Goal: Task Accomplishment & Management: Manage account settings

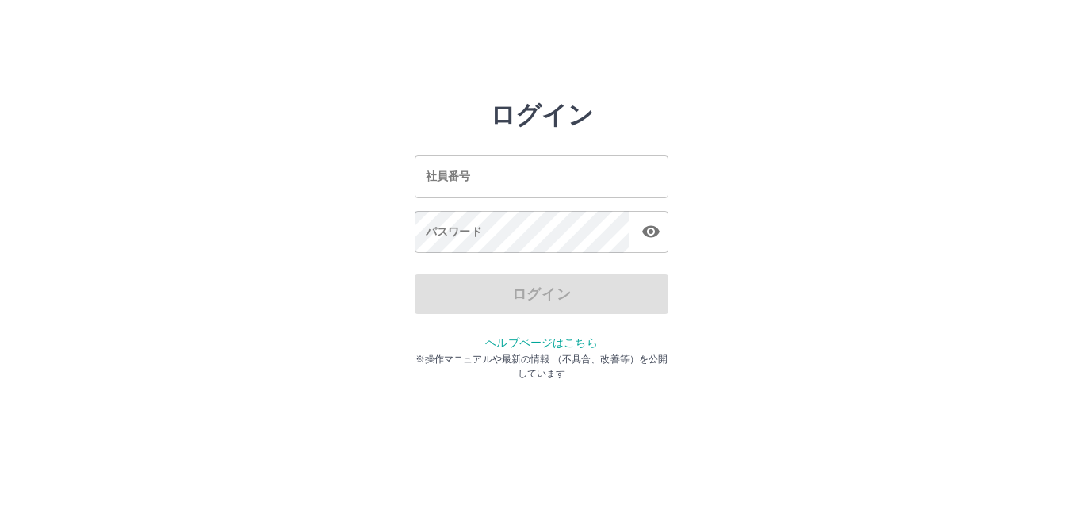
drag, startPoint x: 0, startPoint y: 0, endPoint x: 493, endPoint y: 184, distance: 526.4
click at [493, 184] on input "社員番号" at bounding box center [542, 176] width 254 height 42
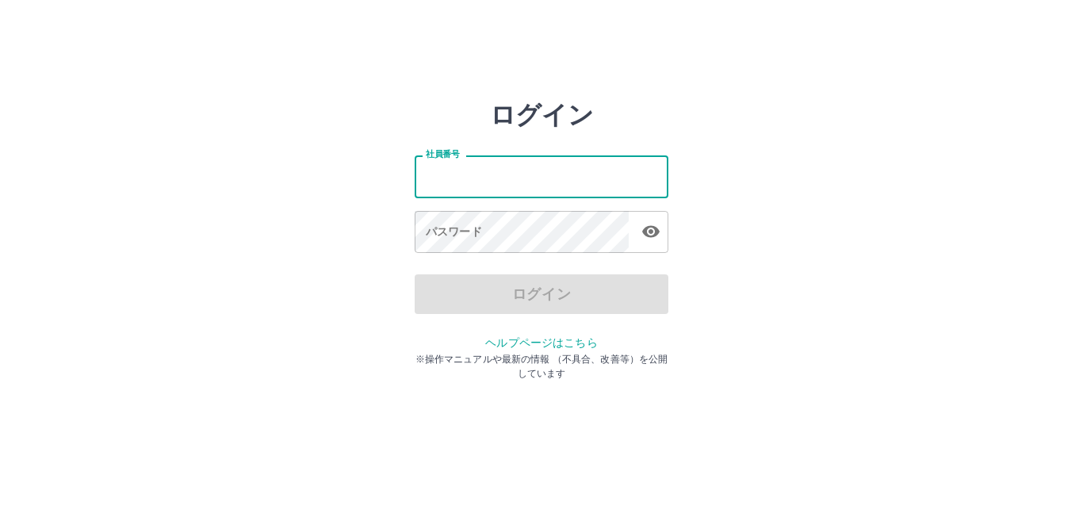
type input "*******"
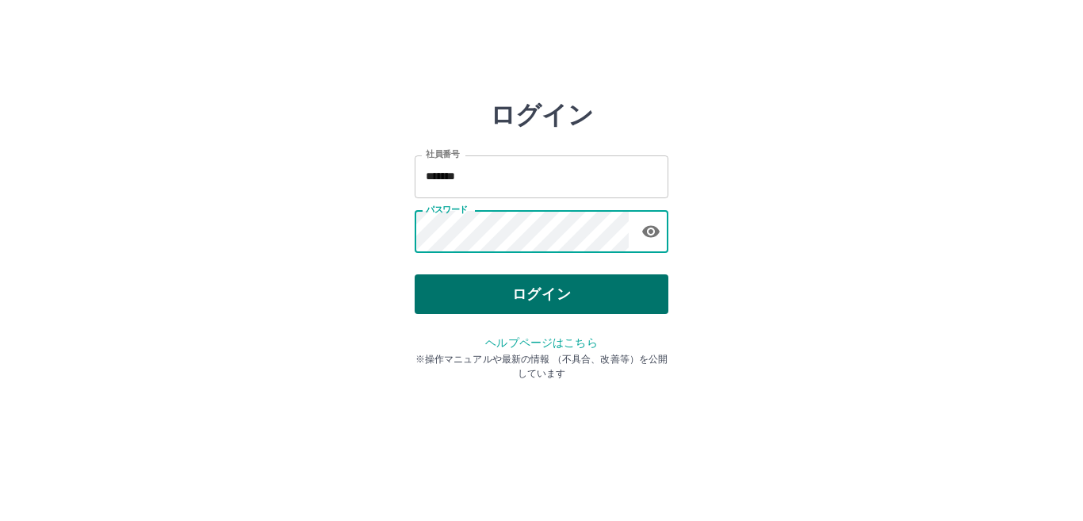
click at [508, 298] on button "ログイン" at bounding box center [542, 294] width 254 height 40
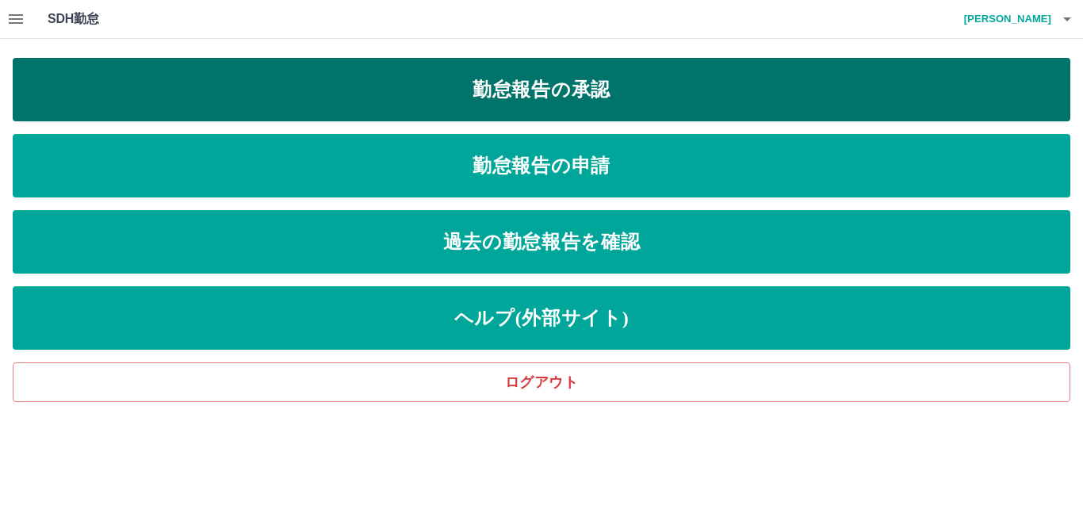
click at [560, 87] on link "勤怠報告の承認" at bounding box center [542, 89] width 1058 height 63
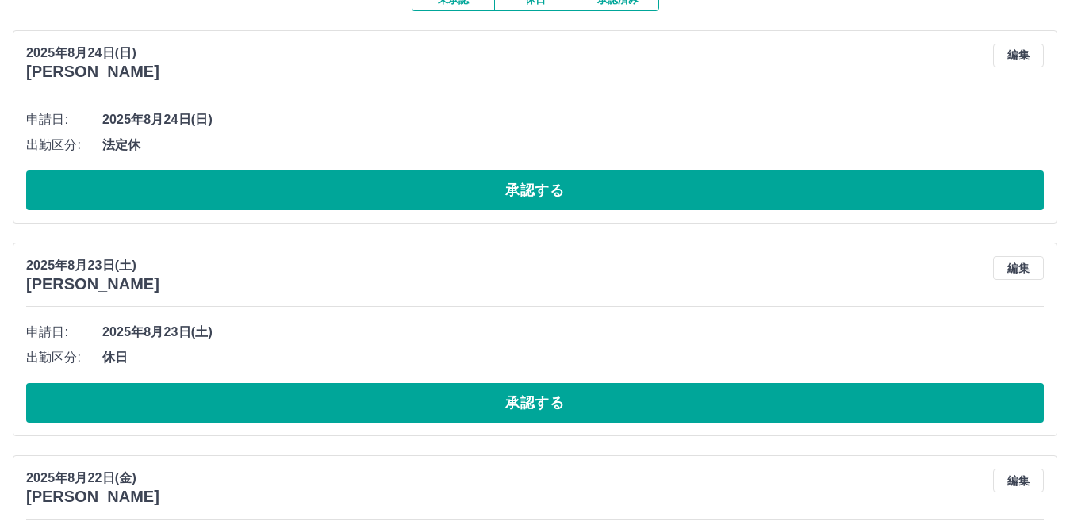
scroll to position [159, 0]
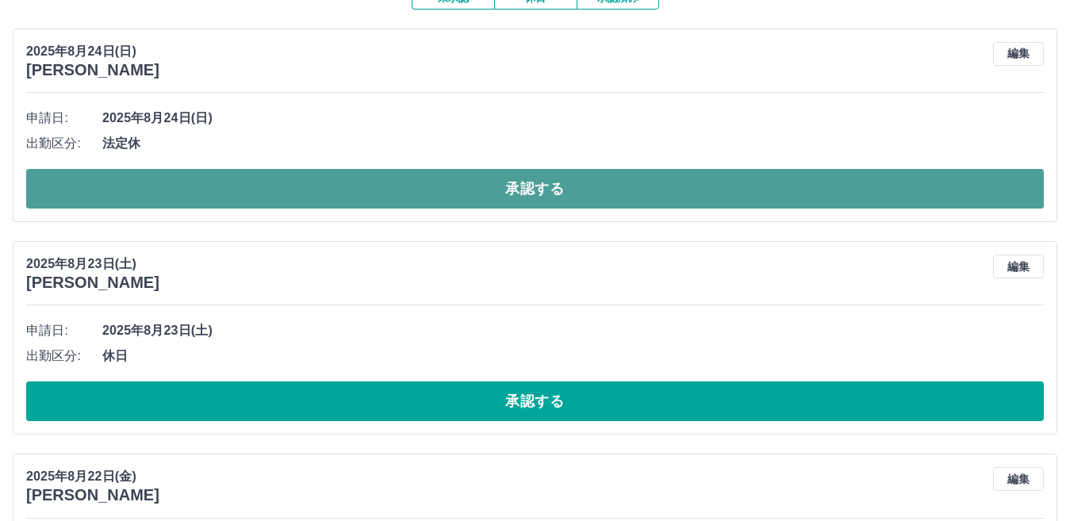
click at [293, 193] on button "承認する" at bounding box center [534, 189] width 1017 height 40
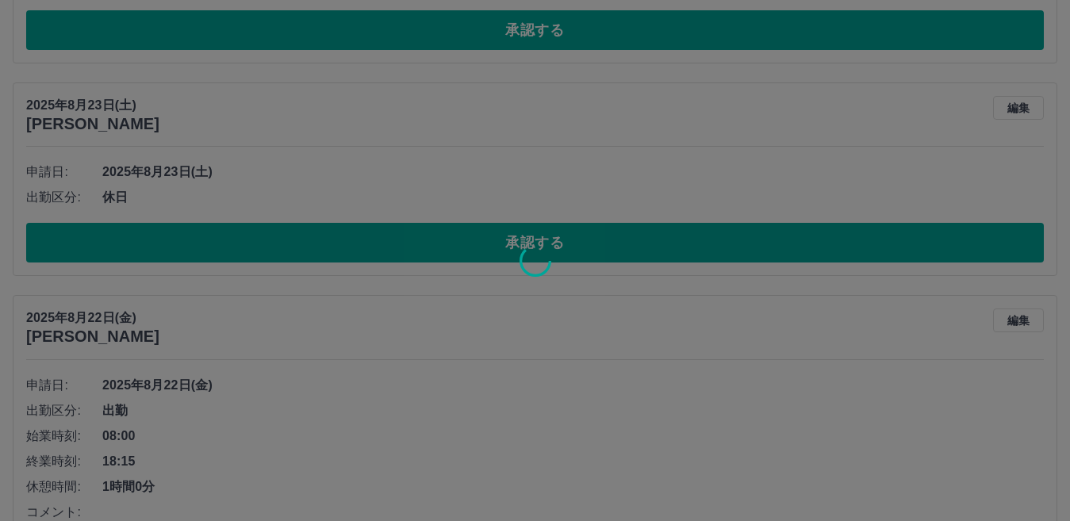
scroll to position [105, 0]
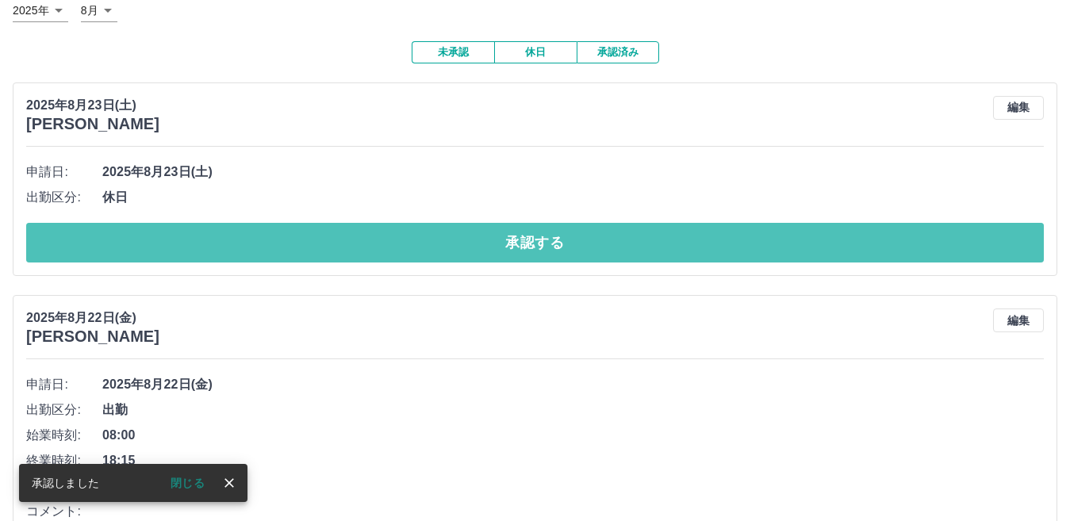
click at [221, 235] on button "承認する" at bounding box center [534, 243] width 1017 height 40
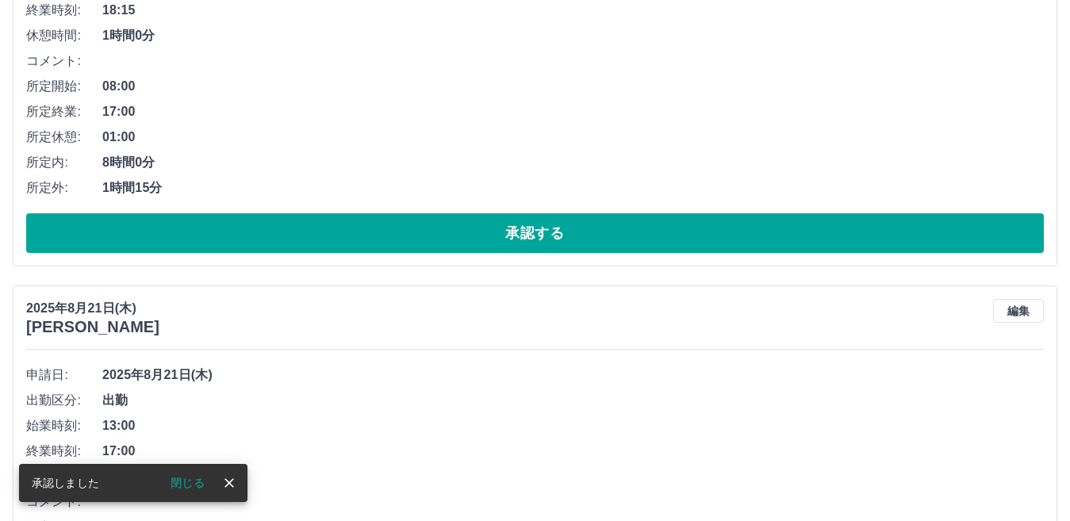
scroll to position [130, 0]
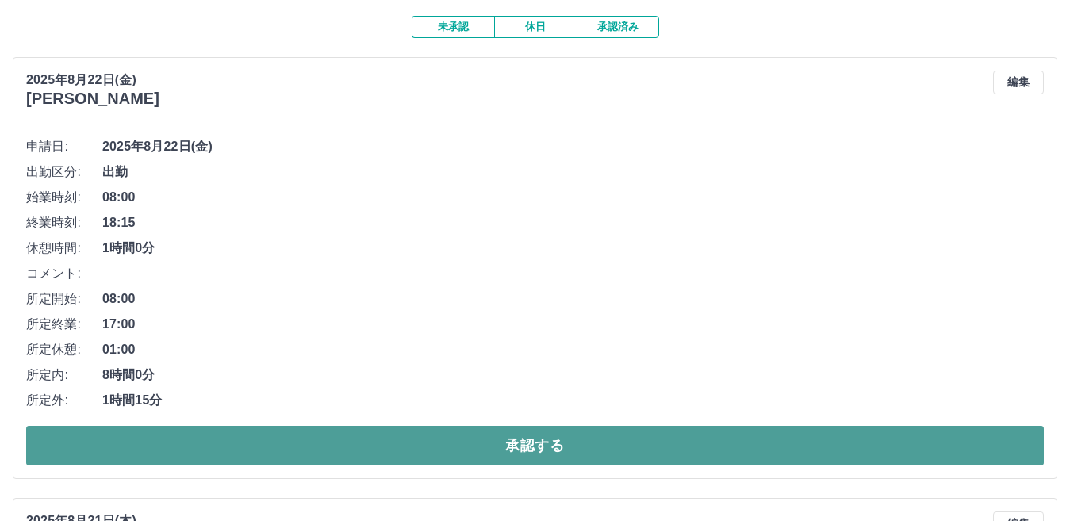
click at [158, 435] on button "承認する" at bounding box center [534, 446] width 1017 height 40
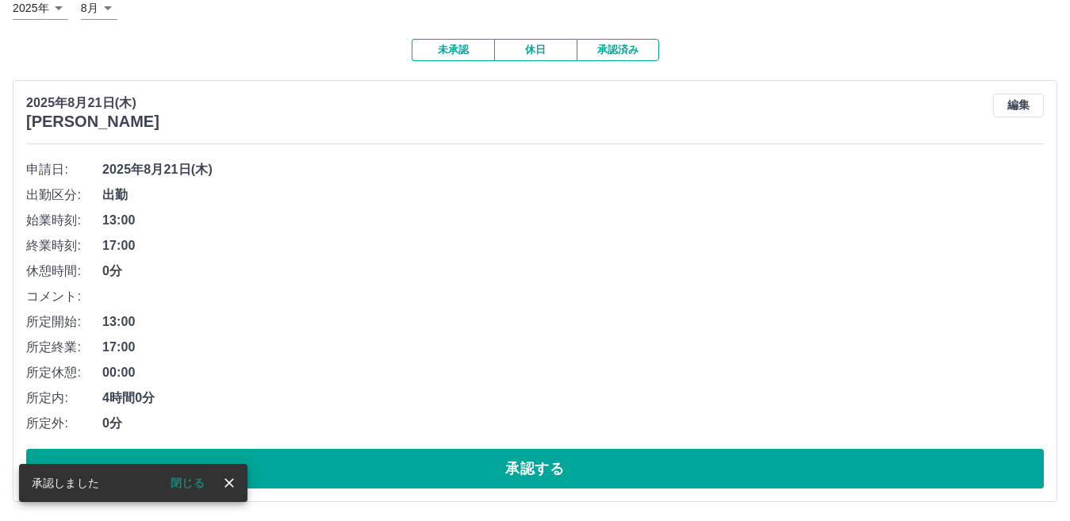
scroll to position [109, 0]
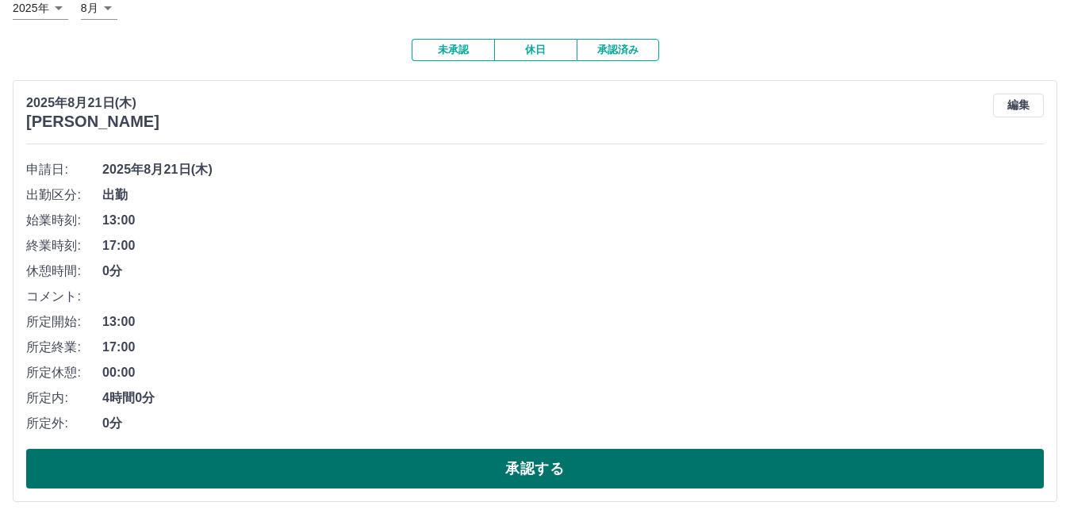
click at [144, 462] on button "承認する" at bounding box center [534, 469] width 1017 height 40
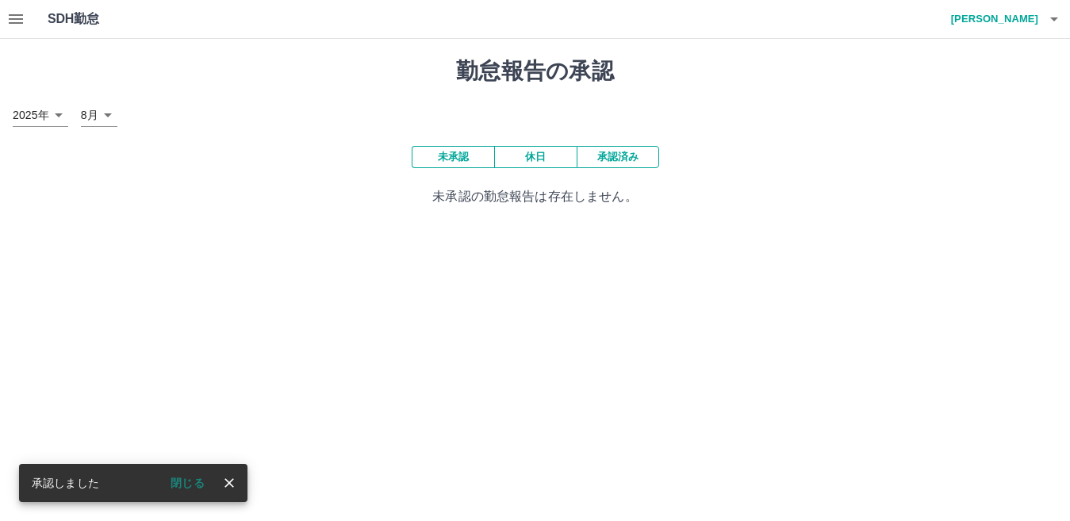
scroll to position [0, 0]
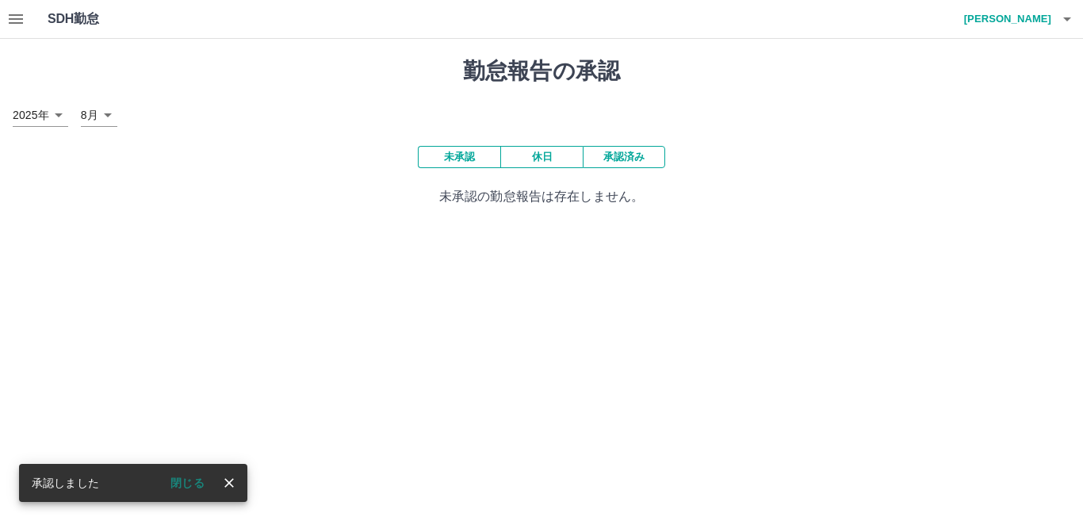
click at [619, 158] on button "承認済み" at bounding box center [624, 157] width 82 height 22
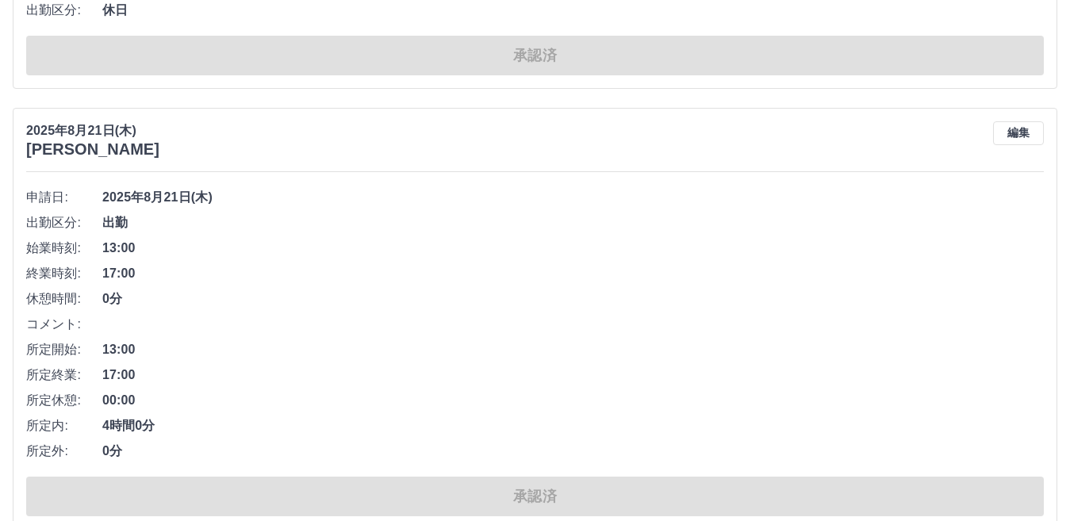
scroll to position [6644, 0]
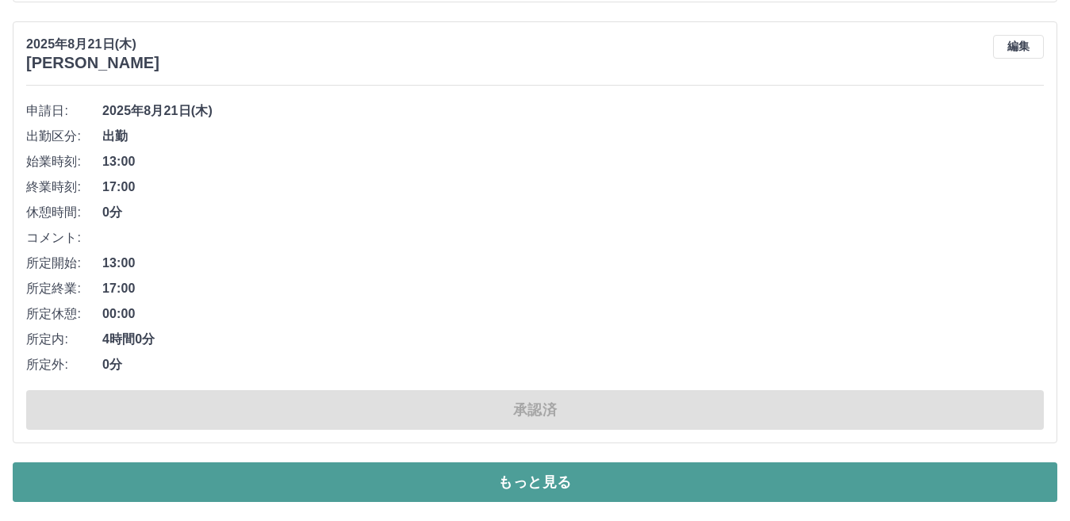
click at [435, 496] on button "もっと見る" at bounding box center [535, 482] width 1044 height 40
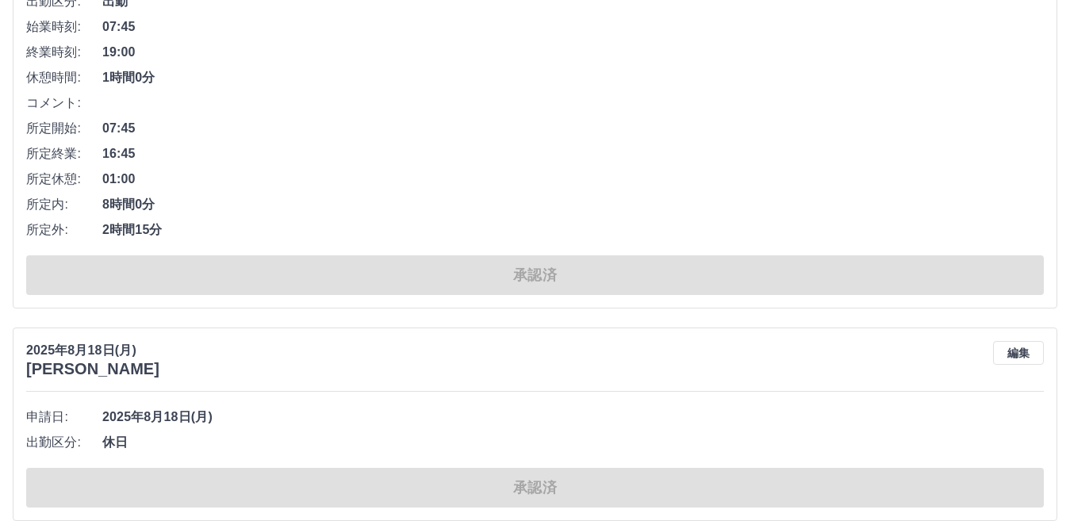
scroll to position [16074, 0]
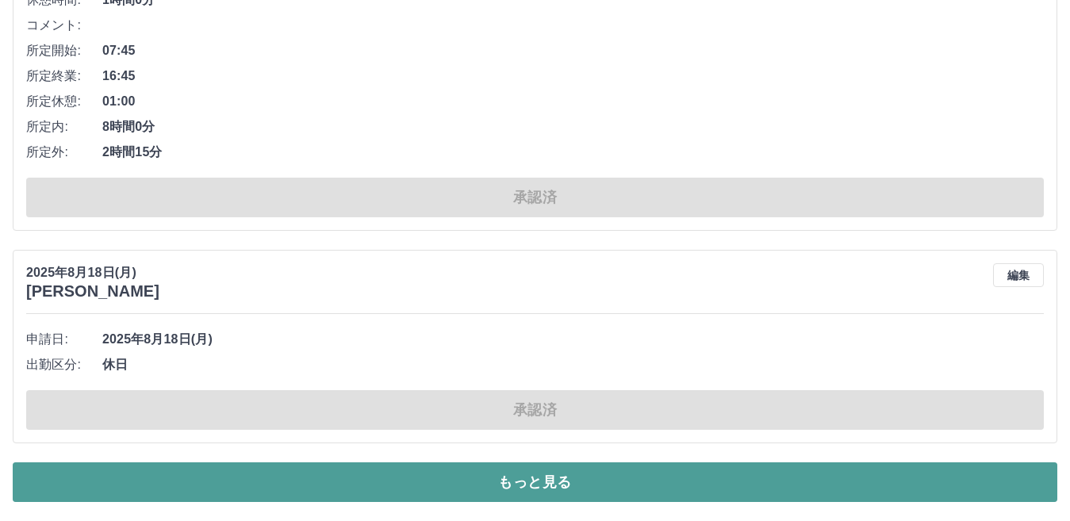
click at [358, 491] on button "もっと見る" at bounding box center [535, 482] width 1044 height 40
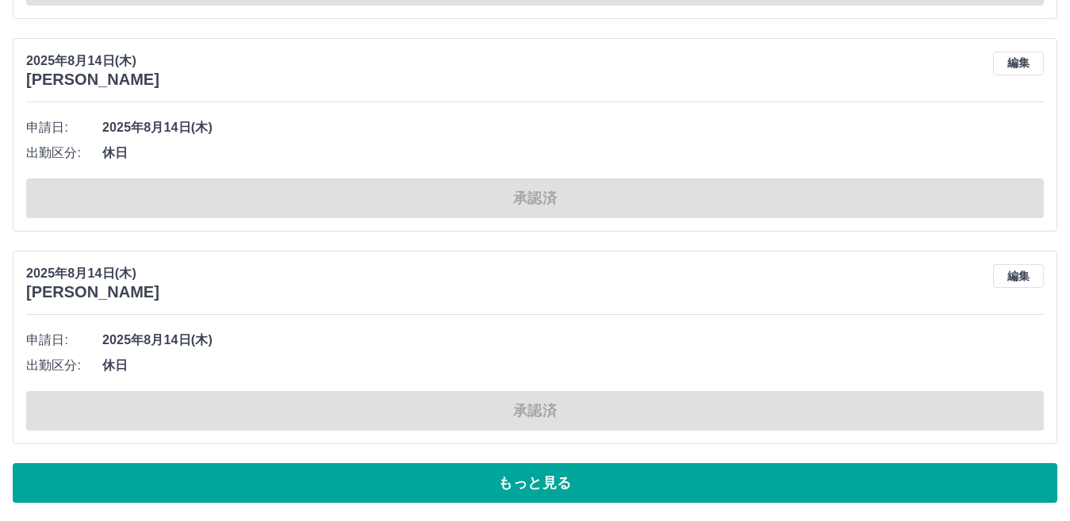
scroll to position [21394, 0]
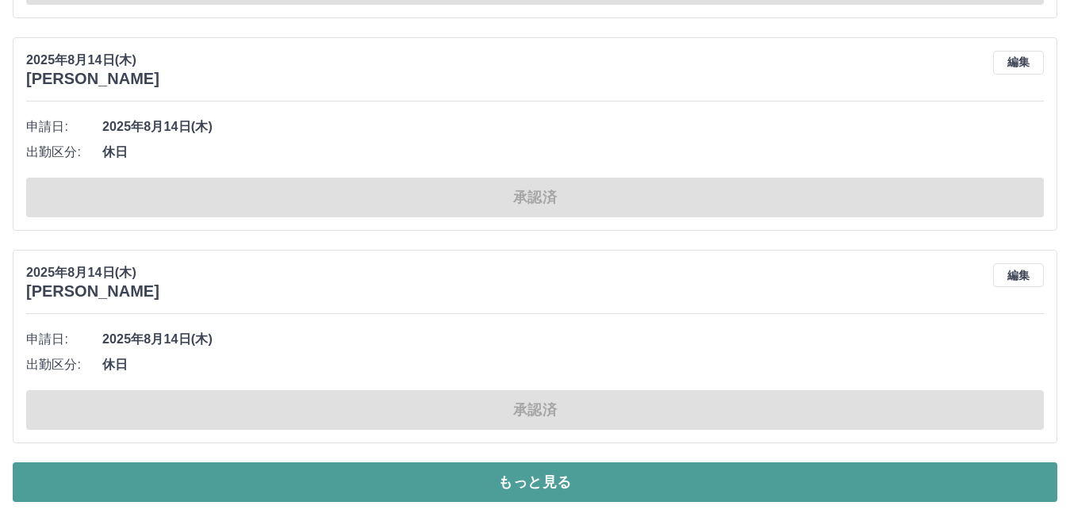
click at [412, 473] on button "もっと見る" at bounding box center [535, 482] width 1044 height 40
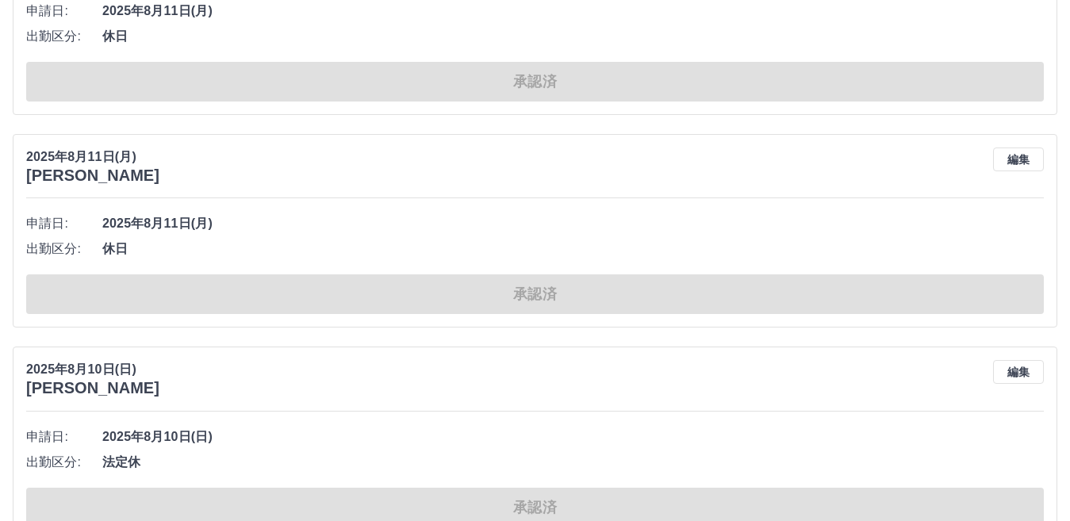
scroll to position [27399, 0]
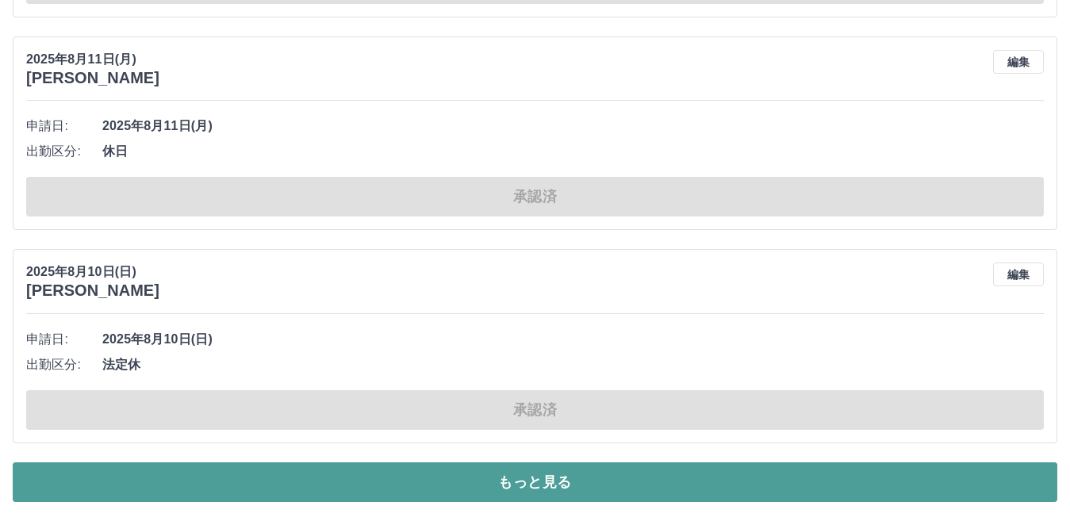
click at [413, 474] on button "もっと見る" at bounding box center [535, 482] width 1044 height 40
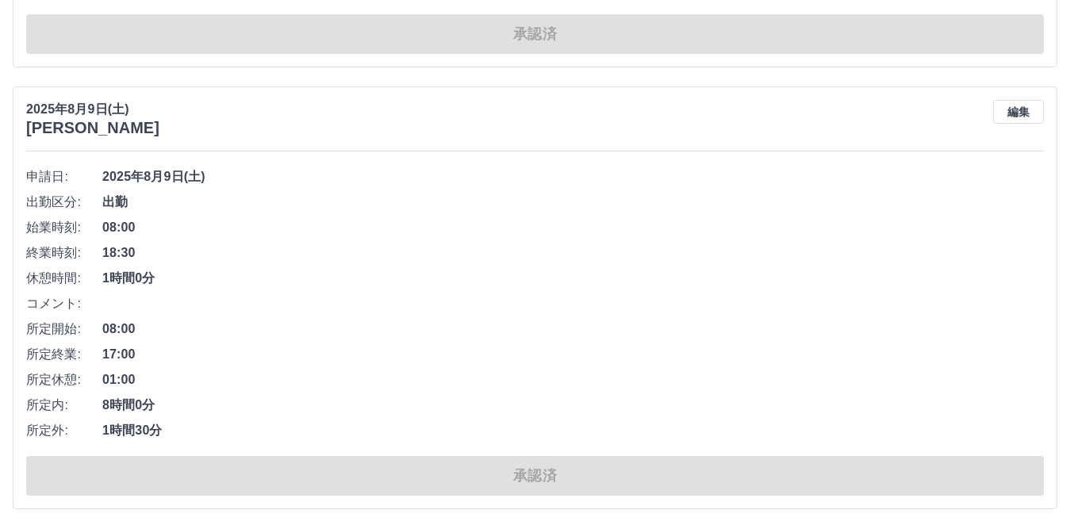
scroll to position [29698, 0]
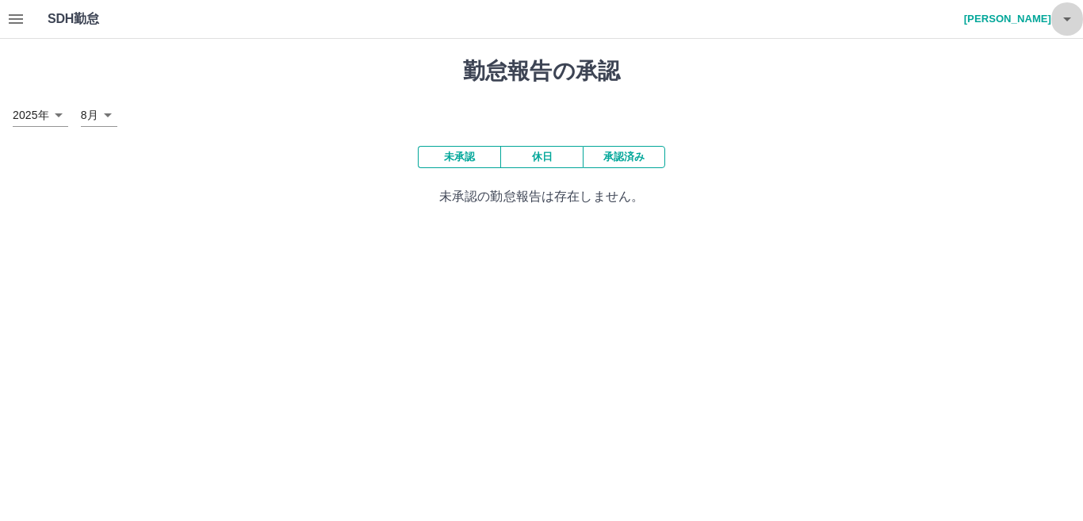
click at [1065, 17] on icon "button" at bounding box center [1067, 19] width 8 height 4
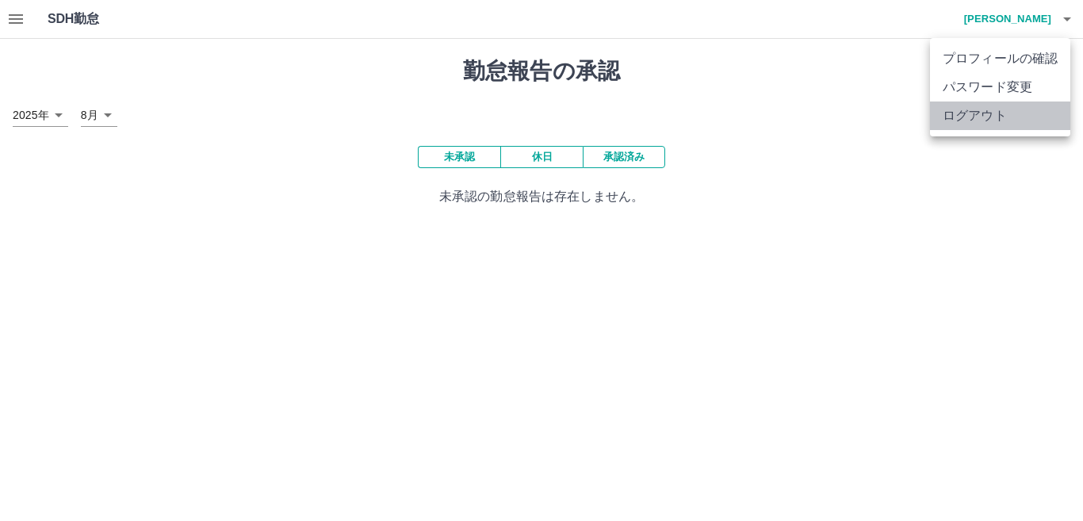
click at [994, 123] on li "ログアウト" at bounding box center [1000, 116] width 140 height 29
